Goal: Task Accomplishment & Management: Manage account settings

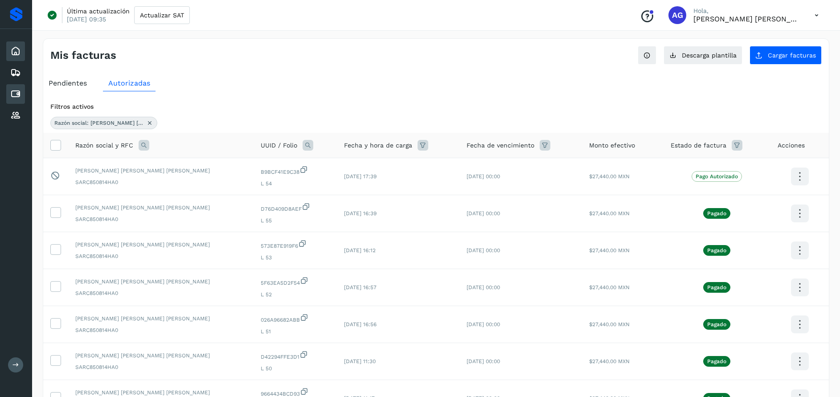
click at [12, 55] on icon at bounding box center [15, 51] width 11 height 11
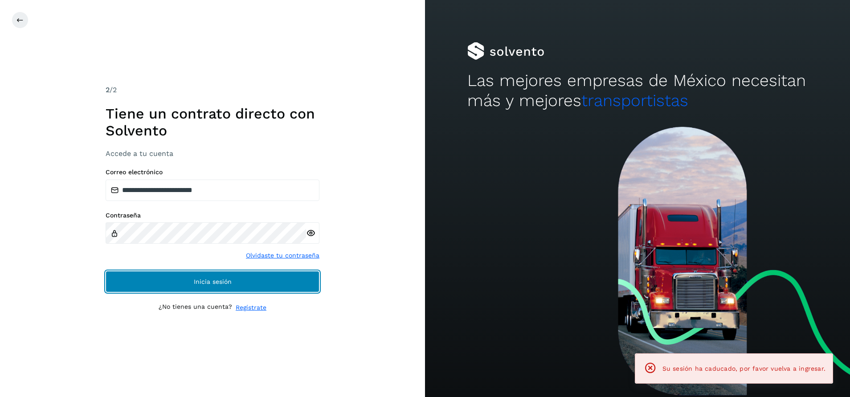
click at [238, 278] on button "Inicia sesión" at bounding box center [213, 281] width 214 height 21
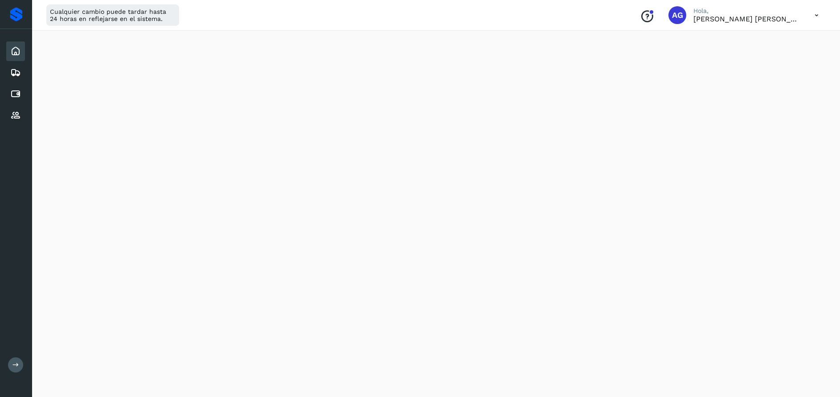
scroll to position [45, 0]
click at [16, 91] on icon at bounding box center [15, 94] width 11 height 11
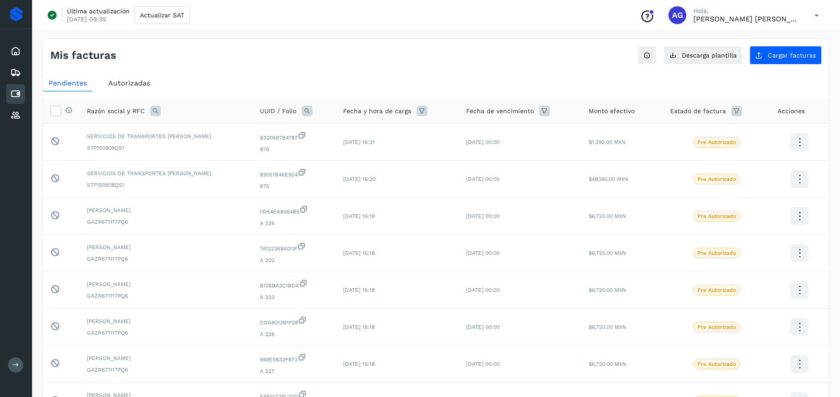
click at [115, 77] on div "Autorizadas" at bounding box center [129, 83] width 53 height 16
